Goal: Transaction & Acquisition: Obtain resource

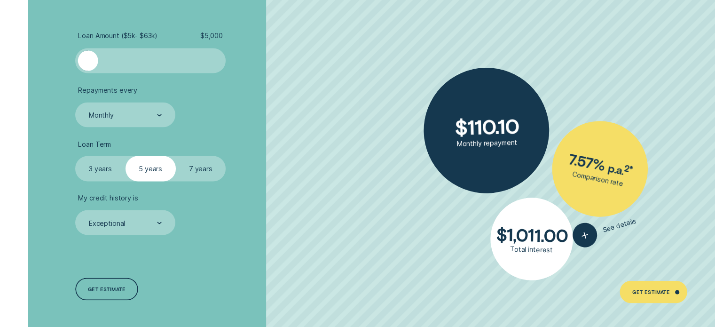
scroll to position [1692, 0]
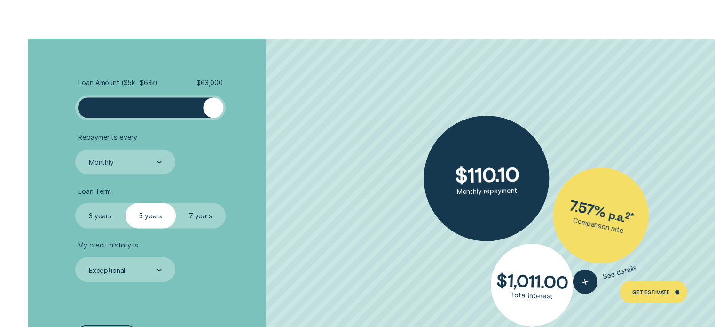
drag, startPoint x: 84, startPoint y: 104, endPoint x: 221, endPoint y: 107, distance: 137.3
click at [221, 107] on div at bounding box center [213, 107] width 20 height 20
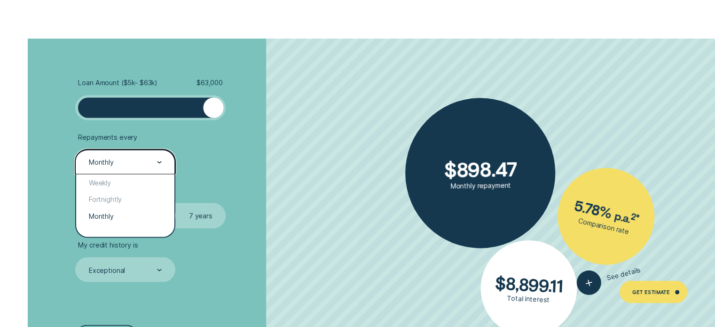
click at [133, 157] on div "Monthly" at bounding box center [125, 161] width 74 height 9
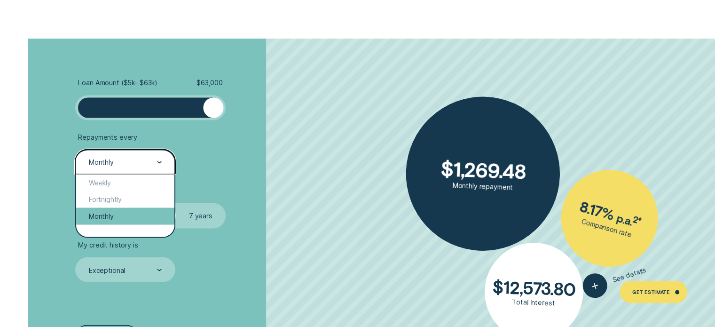
click at [129, 216] on div "Monthly" at bounding box center [125, 215] width 98 height 17
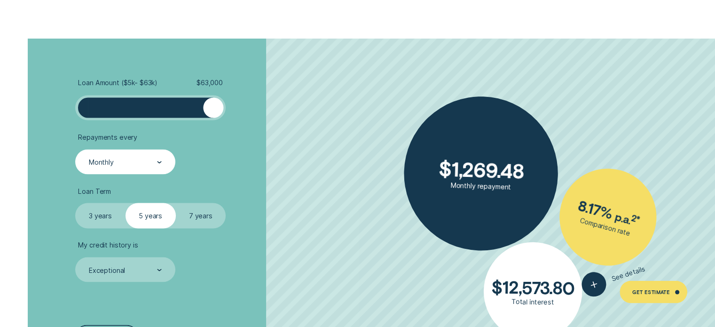
click at [208, 218] on label "7 years" at bounding box center [201, 215] width 50 height 25
click at [176, 203] on input "7 years" at bounding box center [176, 203] width 0 height 0
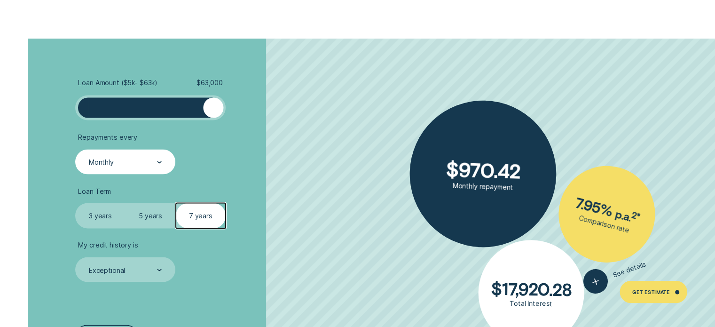
scroll to position [1739, 0]
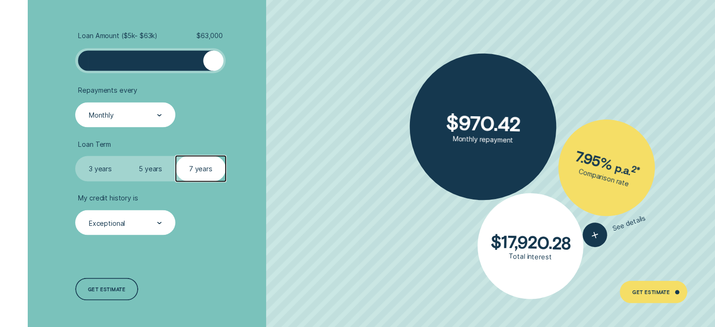
click at [133, 219] on div "Exceptional" at bounding box center [125, 222] width 74 height 9
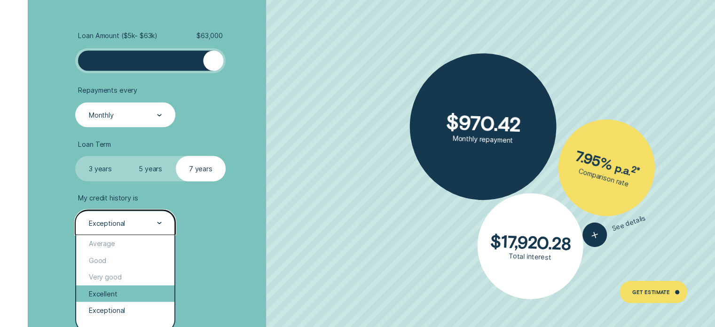
click at [140, 295] on div "Excellent" at bounding box center [125, 293] width 98 height 17
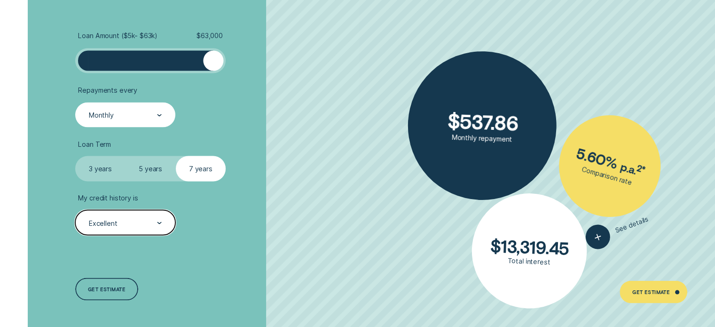
click at [239, 247] on div "Loan Amount ( $5k - $63k ) $ 63,000 Repayments every Monthly Loan Term Select L…" at bounding box center [190, 166] width 239 height 349
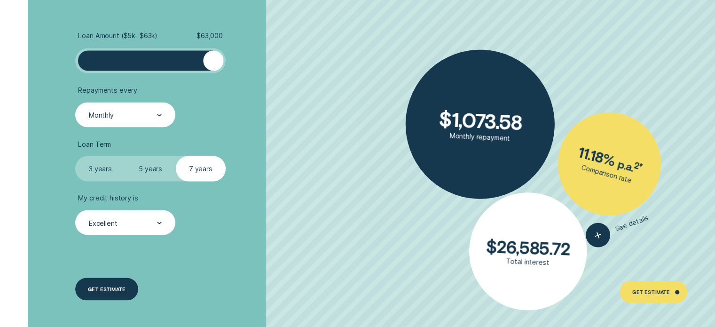
click at [117, 288] on div "Get estimate" at bounding box center [107, 288] width 38 height 4
